Goal: Information Seeking & Learning: Learn about a topic

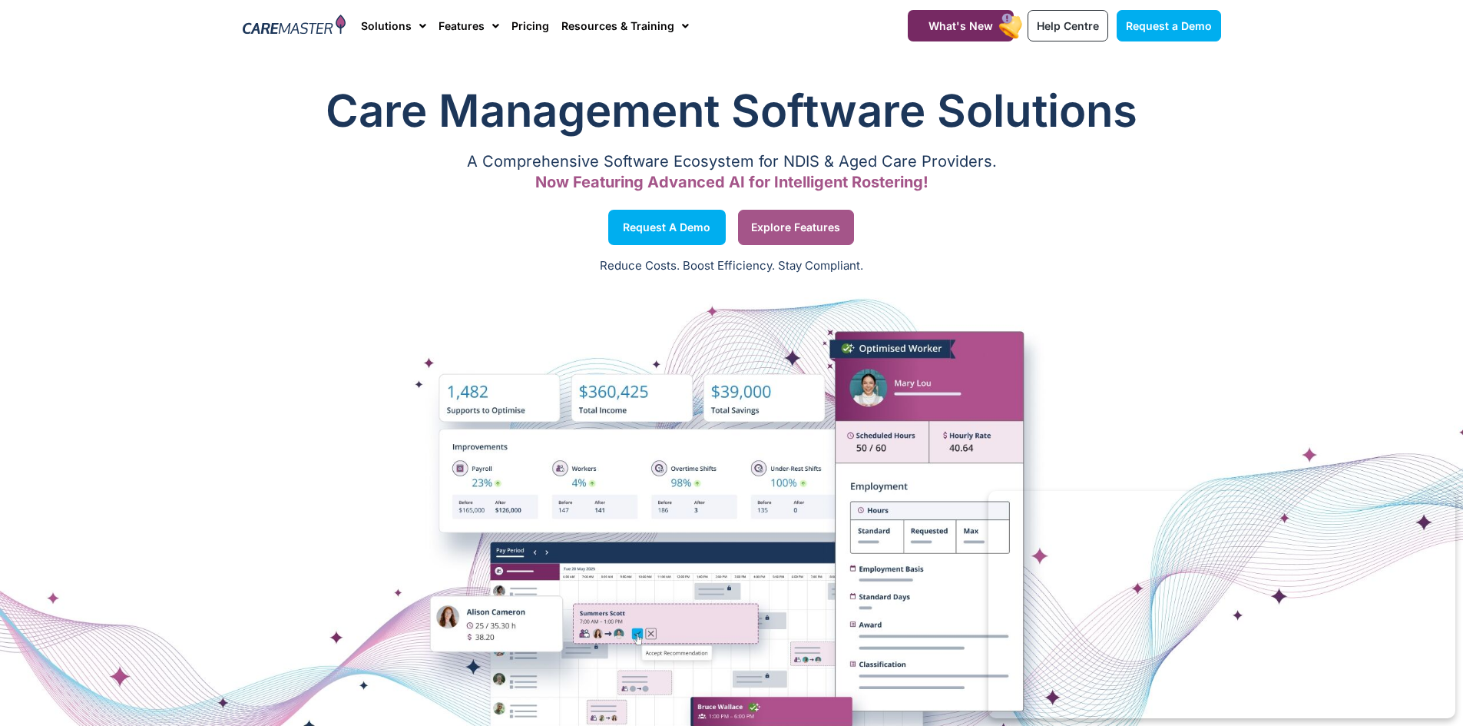
click at [779, 233] on link "Explore Features" at bounding box center [796, 227] width 116 height 35
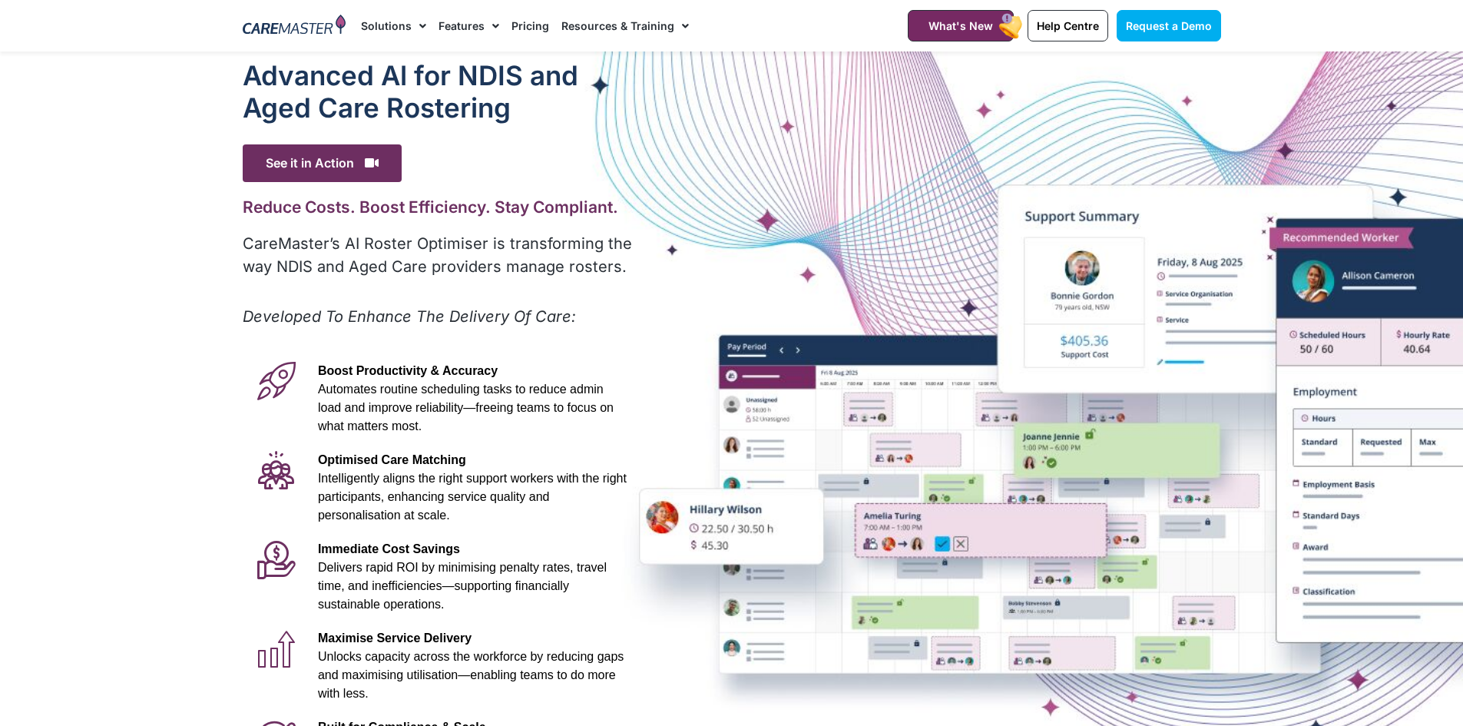
click at [449, 26] on link "Features" at bounding box center [468, 25] width 61 height 51
click at [467, 25] on link "Features" at bounding box center [468, 25] width 61 height 51
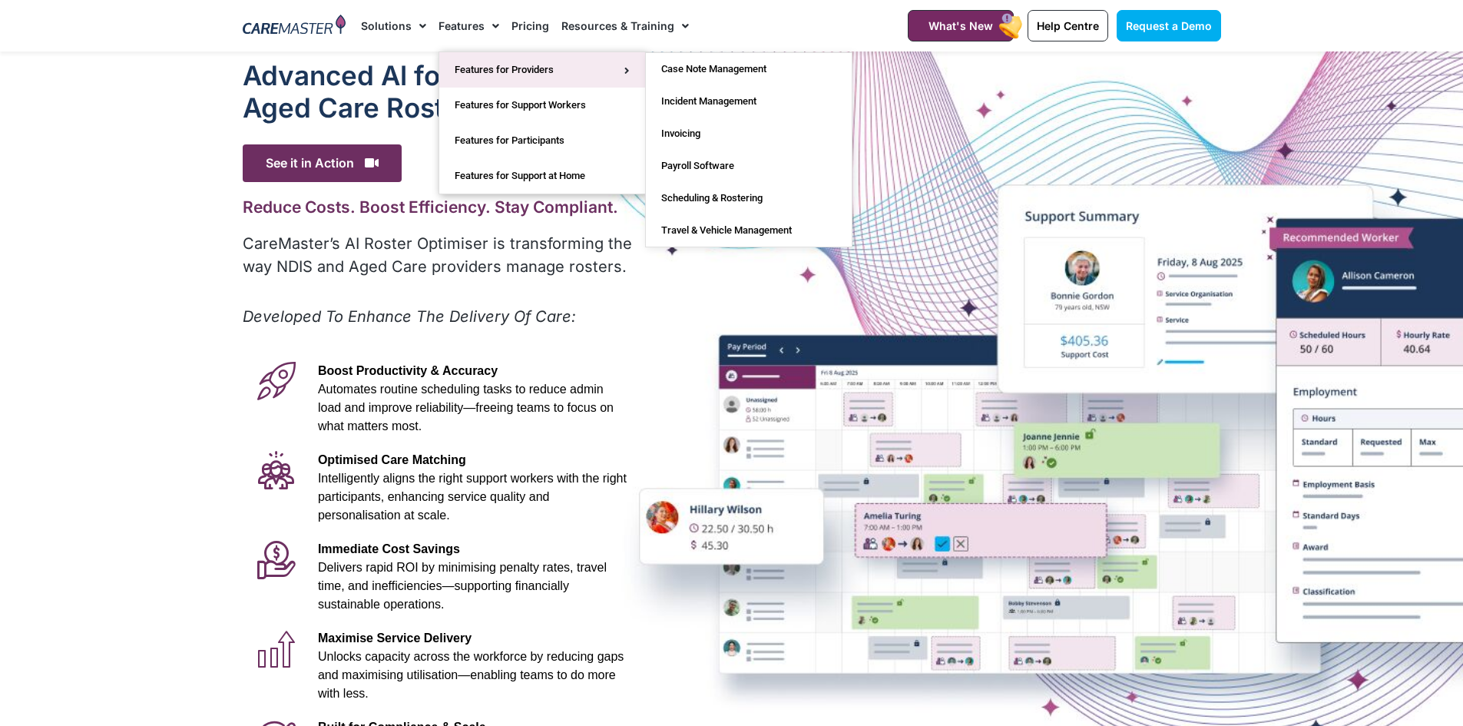
click at [528, 84] on link "Features for Providers" at bounding box center [542, 69] width 206 height 35
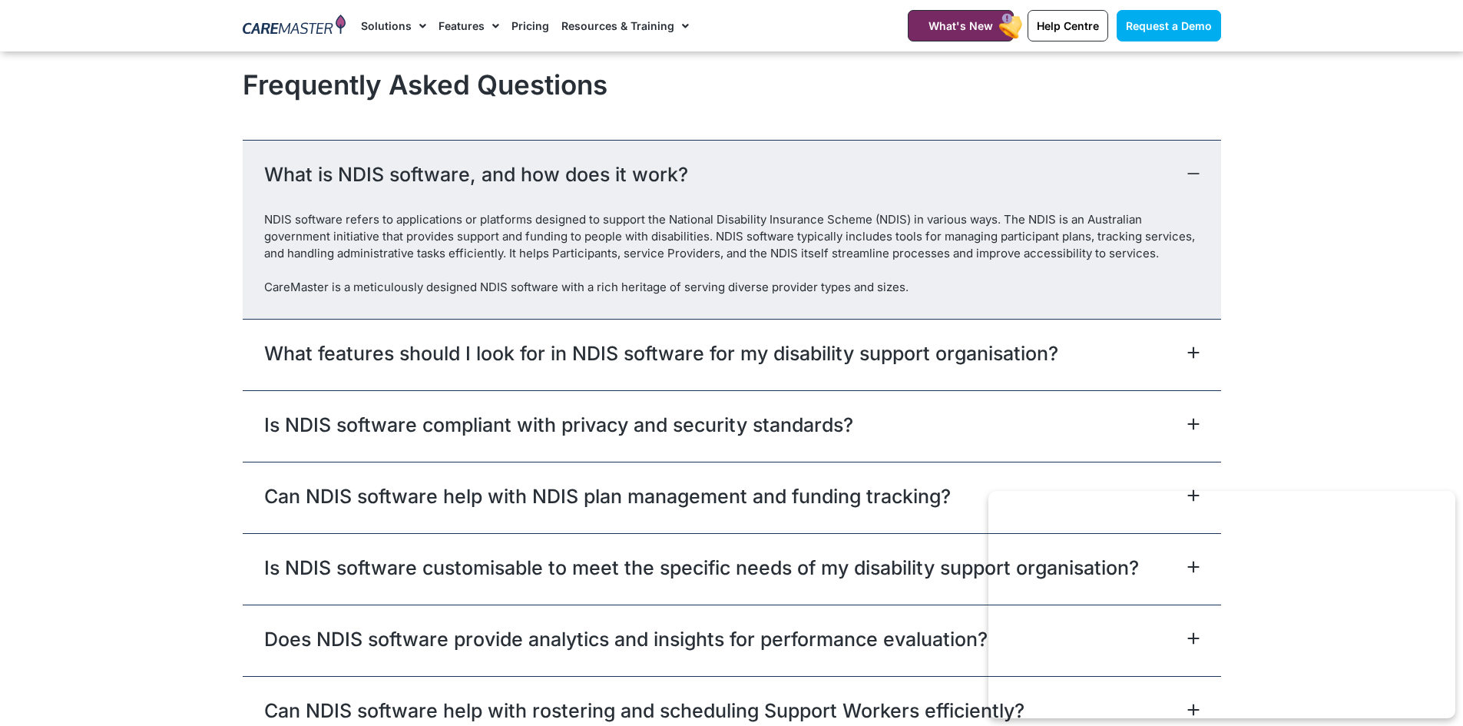
scroll to position [4377, 0]
